Goal: Transaction & Acquisition: Purchase product/service

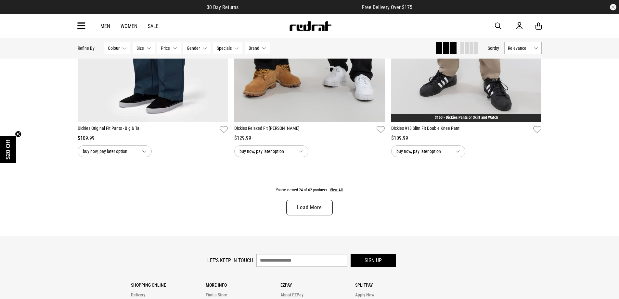
scroll to position [2006, 0]
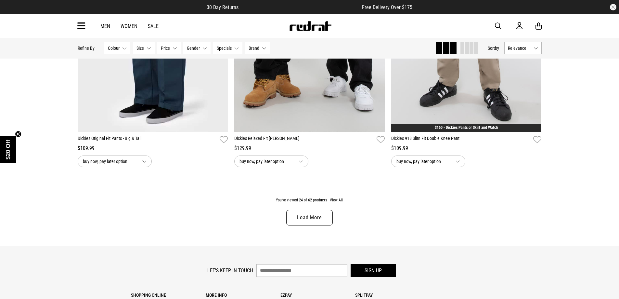
click at [323, 223] on link "Load More" at bounding box center [309, 218] width 46 height 16
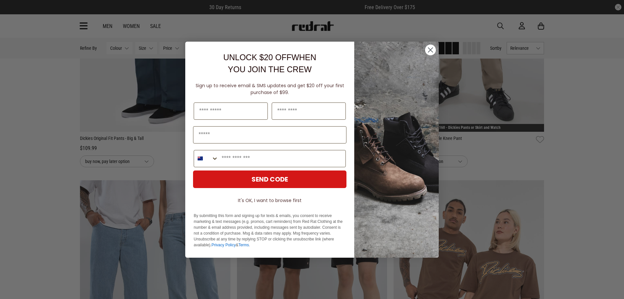
click at [432, 51] on icon "Close dialog" at bounding box center [430, 49] width 5 height 5
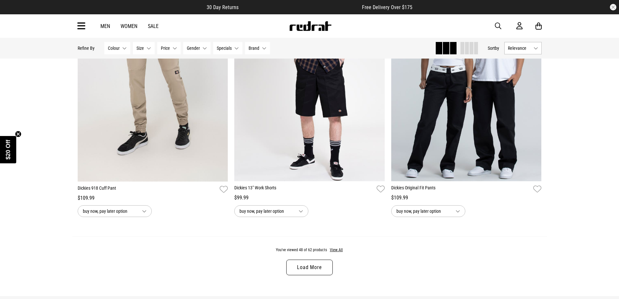
scroll to position [4086, 0]
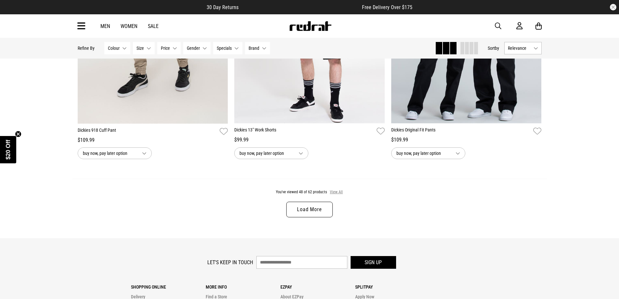
click at [340, 195] on button "View All" at bounding box center [337, 192] width 14 height 6
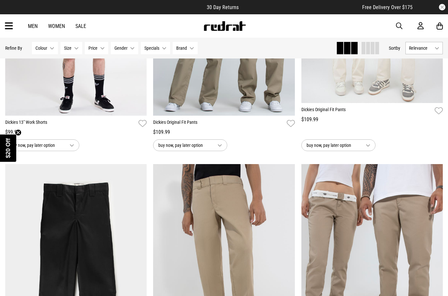
scroll to position [4155, 0]
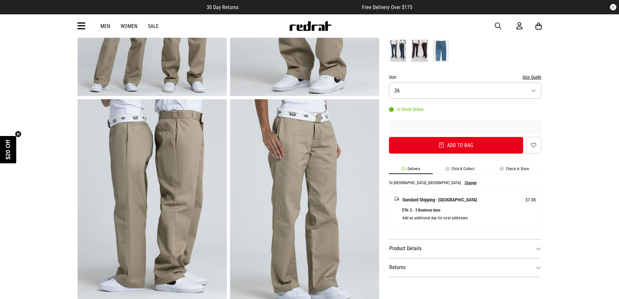
scroll to position [195, 0]
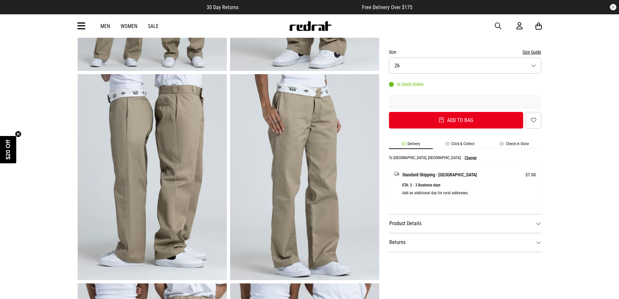
click at [501, 62] on button "Size 26" at bounding box center [465, 66] width 153 height 16
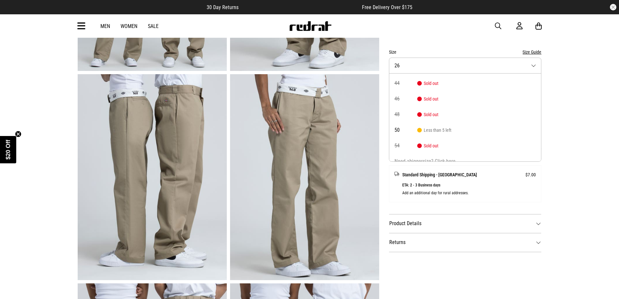
scroll to position [146, 0]
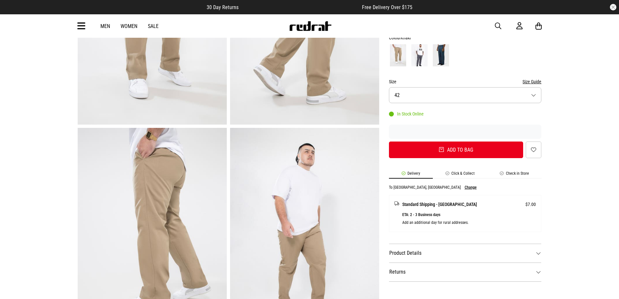
scroll to position [130, 0]
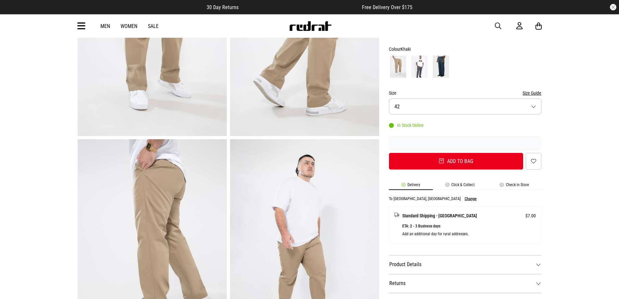
click at [426, 108] on button "Size 42" at bounding box center [465, 106] width 153 height 16
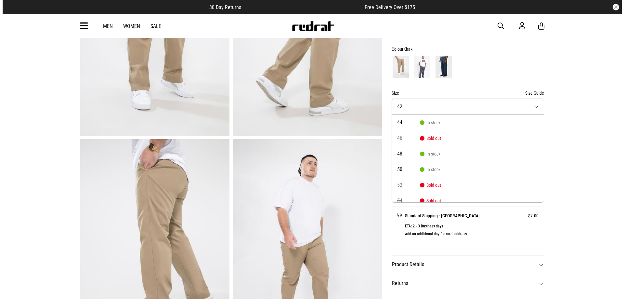
scroll to position [0, 0]
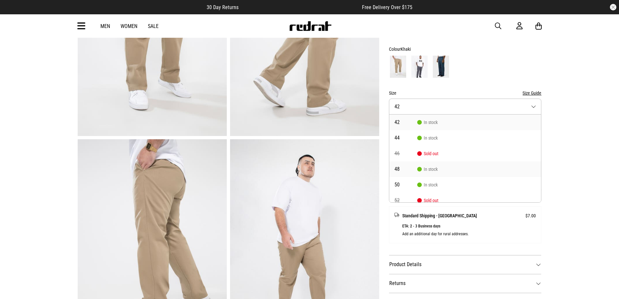
click at [427, 167] on span "In stock" at bounding box center [427, 168] width 20 height 5
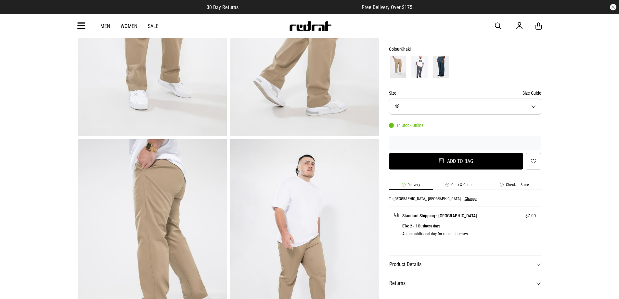
click at [424, 165] on button "Add to bag" at bounding box center [456, 161] width 135 height 17
